Goal: Navigation & Orientation: Understand site structure

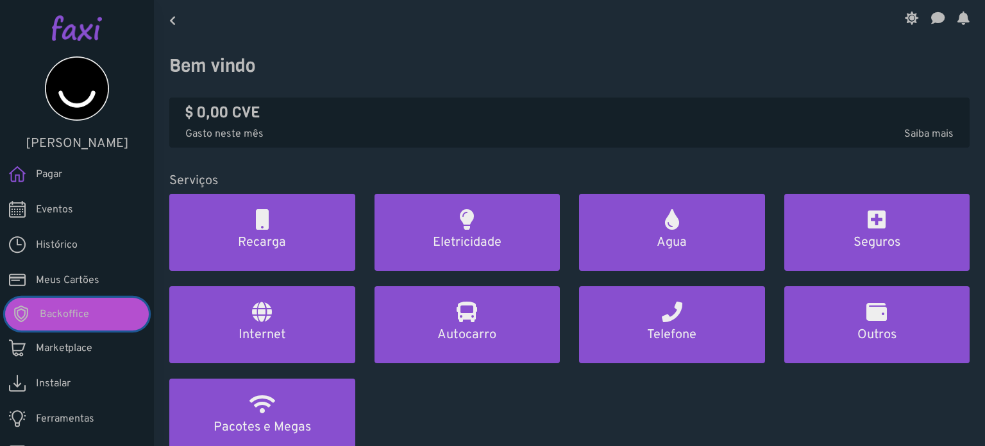
click at [69, 309] on span "Backoffice" at bounding box center [64, 313] width 49 height 15
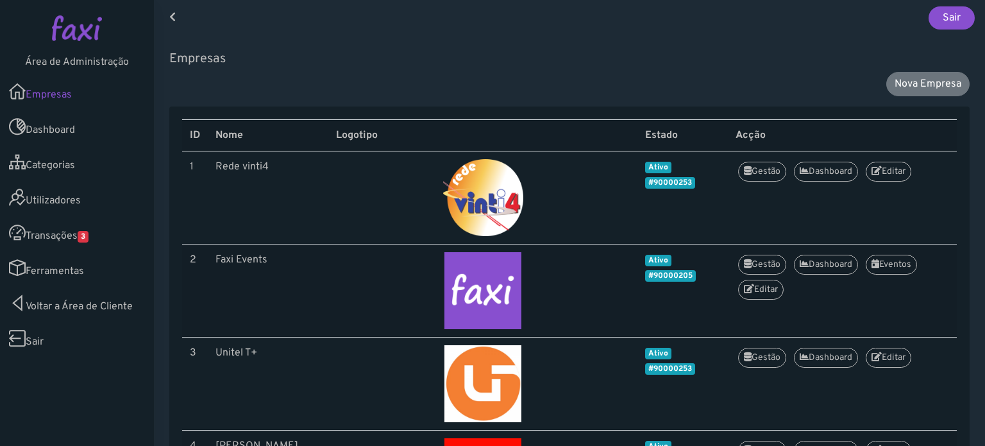
click at [54, 240] on link "Transações 3" at bounding box center [77, 232] width 154 height 35
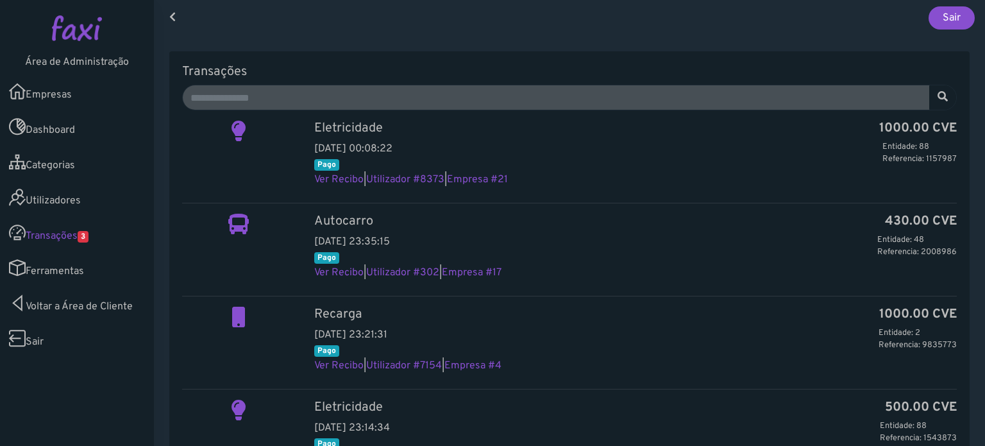
click at [51, 274] on link "Ferramentas" at bounding box center [77, 267] width 154 height 35
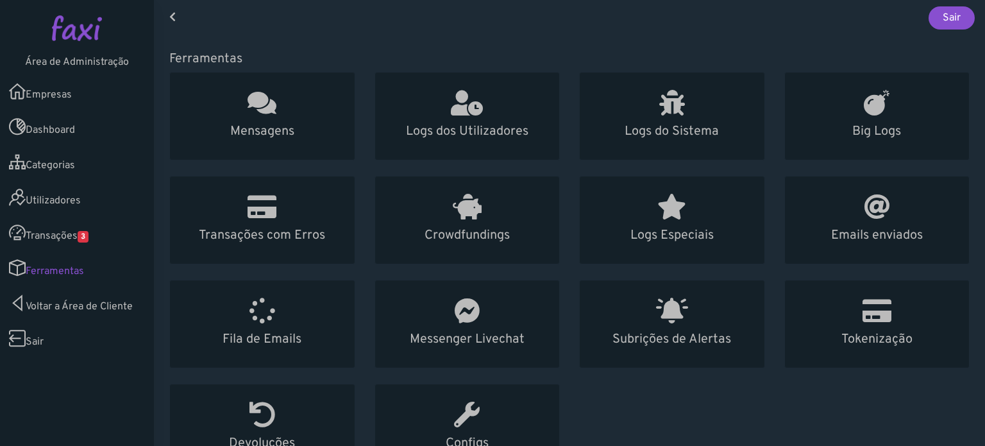
click at [64, 238] on link "Transações 3" at bounding box center [77, 232] width 154 height 35
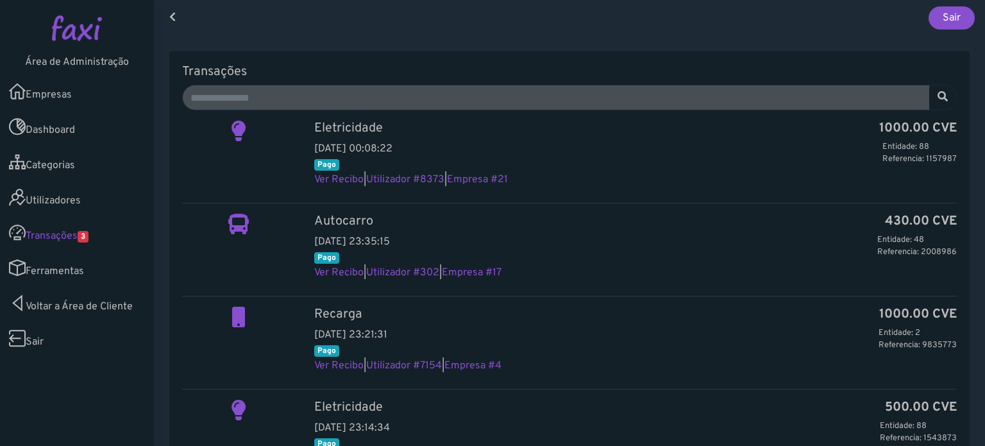
click at [95, 268] on link "Ferramentas" at bounding box center [77, 267] width 154 height 35
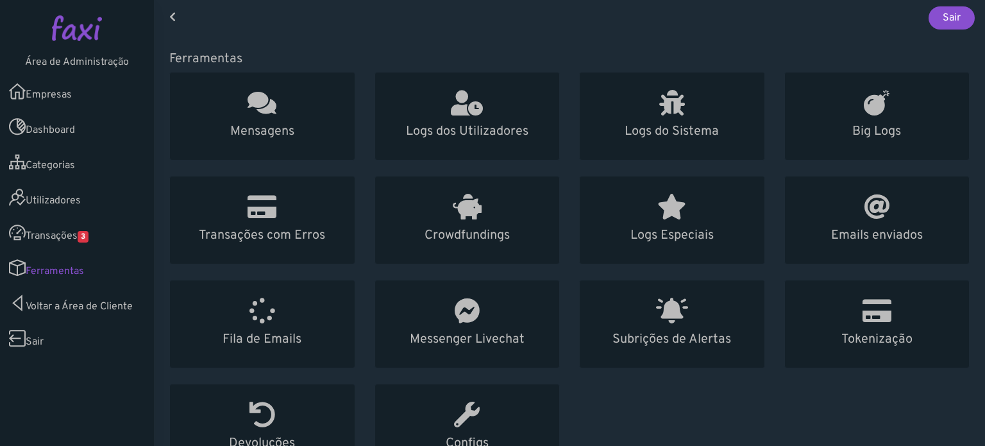
click at [102, 303] on link "Voltar a Área de Cliente" at bounding box center [77, 302] width 154 height 35
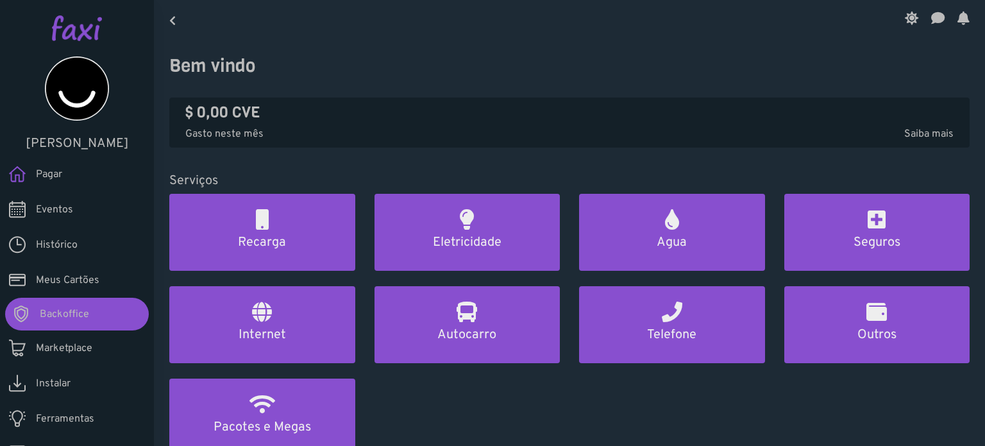
click at [488, 389] on div "Recarga Eletricidade Agua [GEOGRAPHIC_DATA] Internet Autocarro Telefone Outros …" at bounding box center [569, 332] width 819 height 277
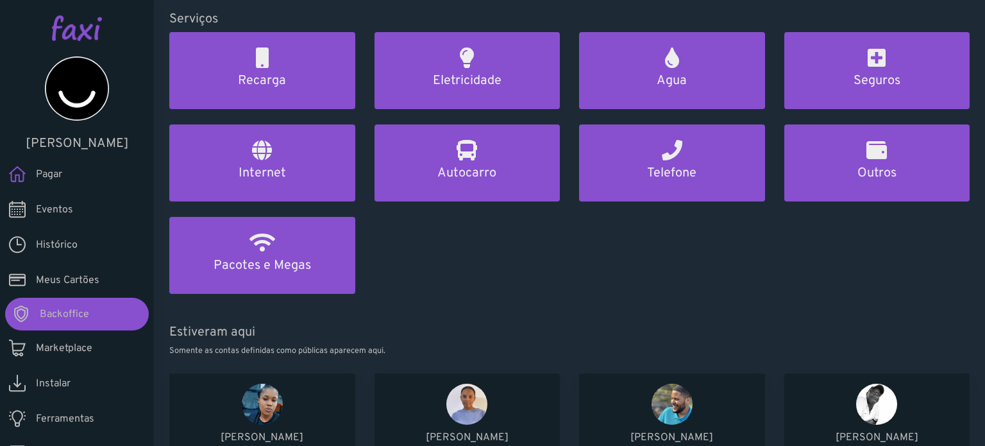
scroll to position [64, 0]
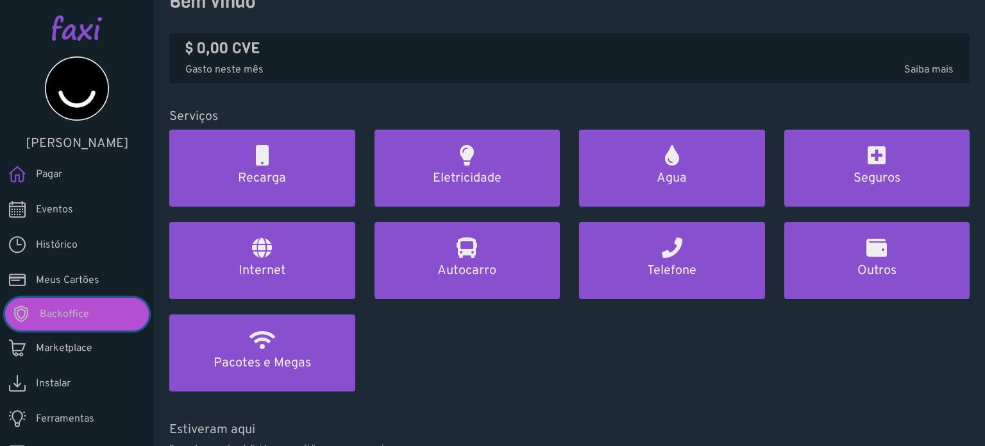
click at [49, 316] on span "Backoffice" at bounding box center [64, 313] width 49 height 15
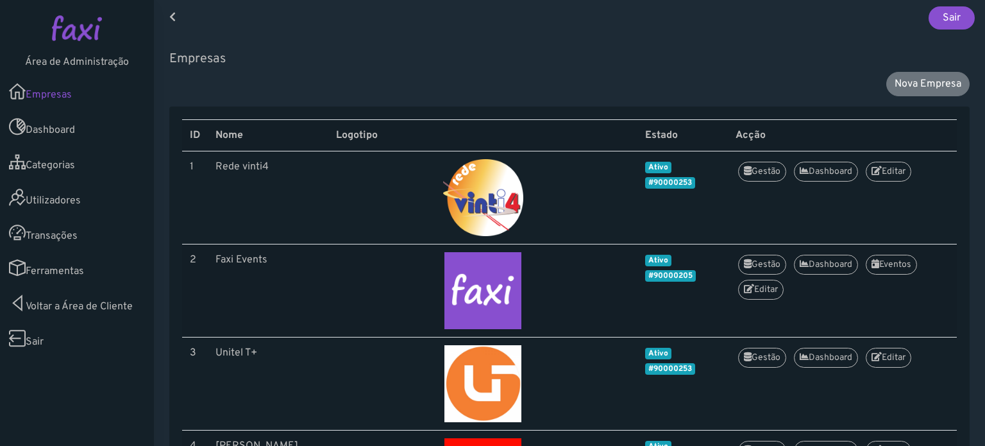
click at [342, 61] on h5 "Empresas" at bounding box center [569, 58] width 800 height 15
click at [68, 104] on link "Empresas" at bounding box center [77, 91] width 154 height 35
click at [40, 231] on link "Transações" at bounding box center [77, 232] width 154 height 35
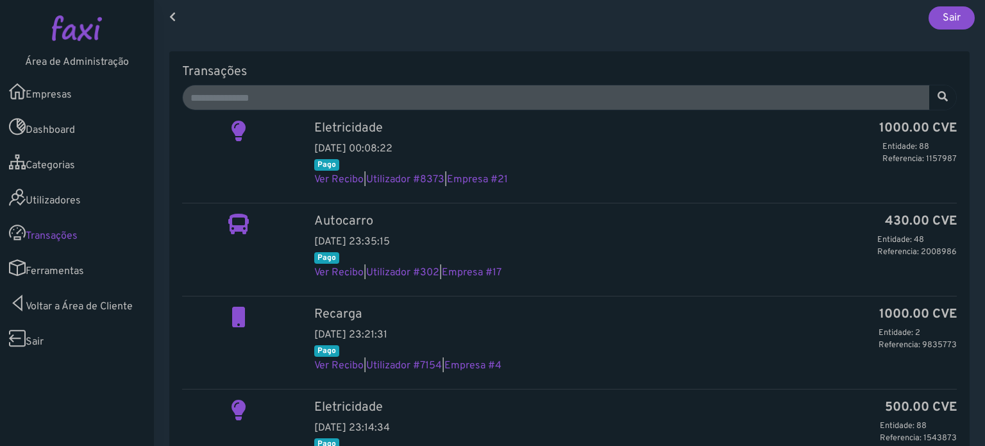
click at [44, 256] on link "Ferramentas" at bounding box center [77, 267] width 154 height 35
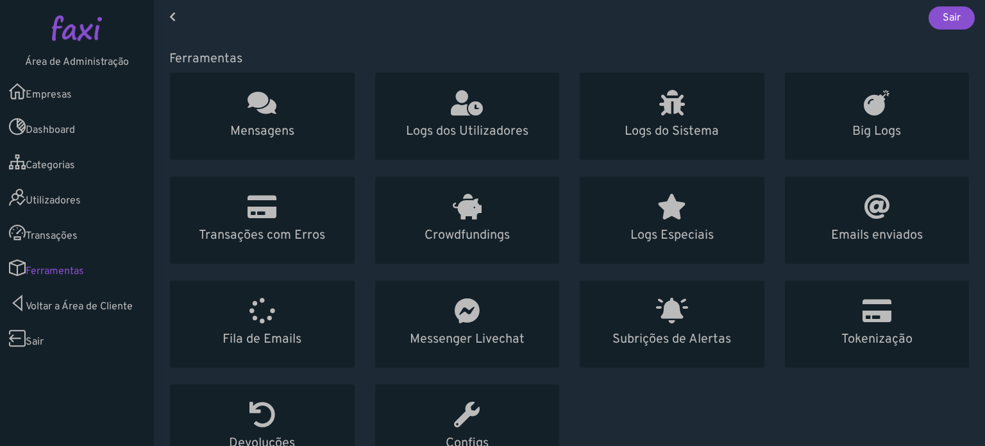
click at [125, 306] on link "Voltar a Área de Cliente" at bounding box center [77, 302] width 154 height 35
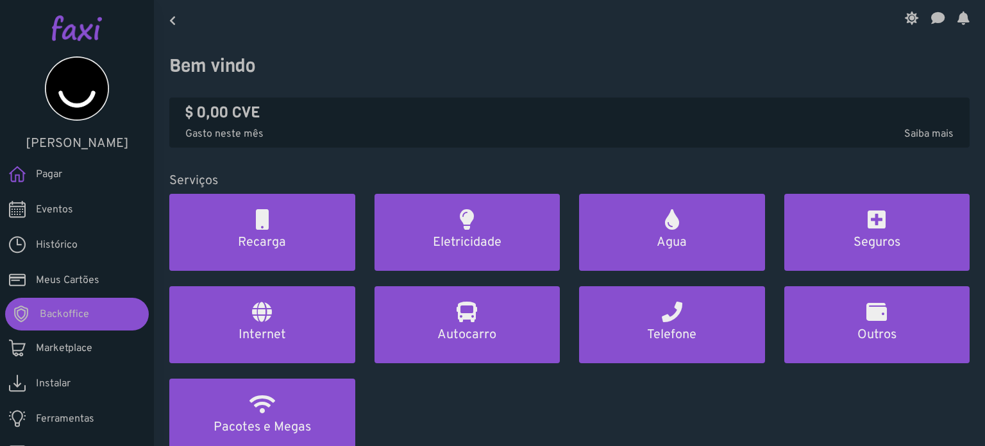
click at [72, 33] on img at bounding box center [77, 28] width 50 height 26
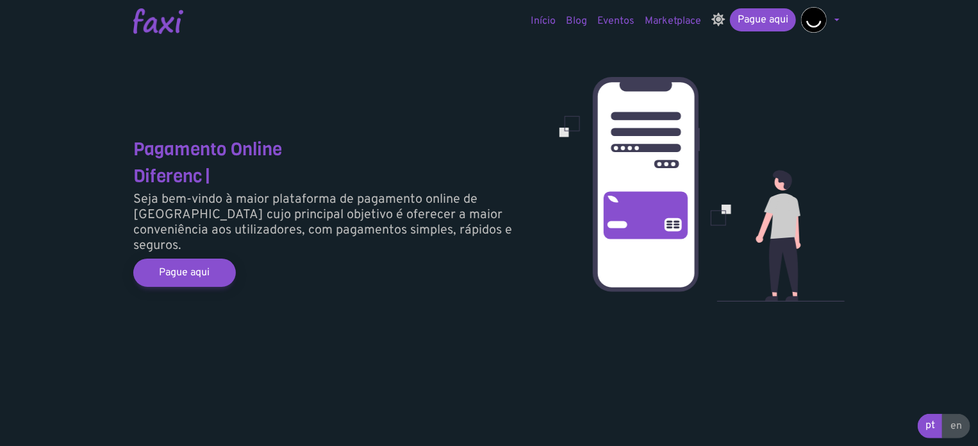
click at [144, 22] on img at bounding box center [158, 21] width 50 height 26
click at [166, 25] on img at bounding box center [158, 21] width 50 height 26
